Goal: Use online tool/utility: Use online tool/utility

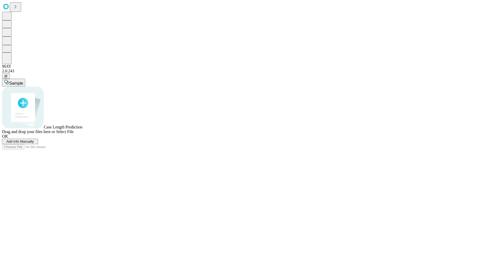
click at [74, 134] on span "Select File" at bounding box center [64, 131] width 17 height 4
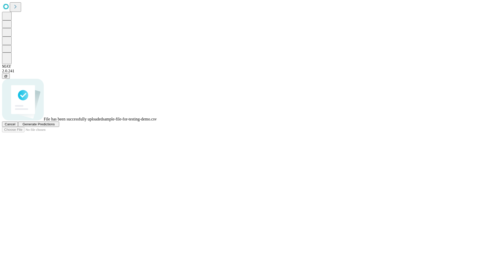
click at [54, 126] on span "Generate Predictions" at bounding box center [38, 124] width 32 height 4
